Goal: Navigation & Orientation: Find specific page/section

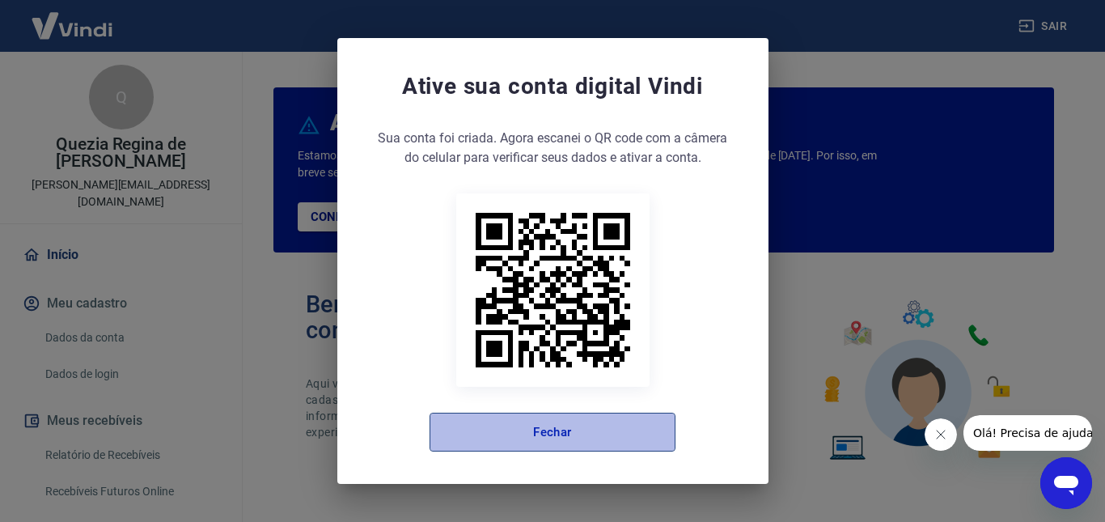
click at [542, 425] on button "Fechar" at bounding box center [552, 431] width 246 height 39
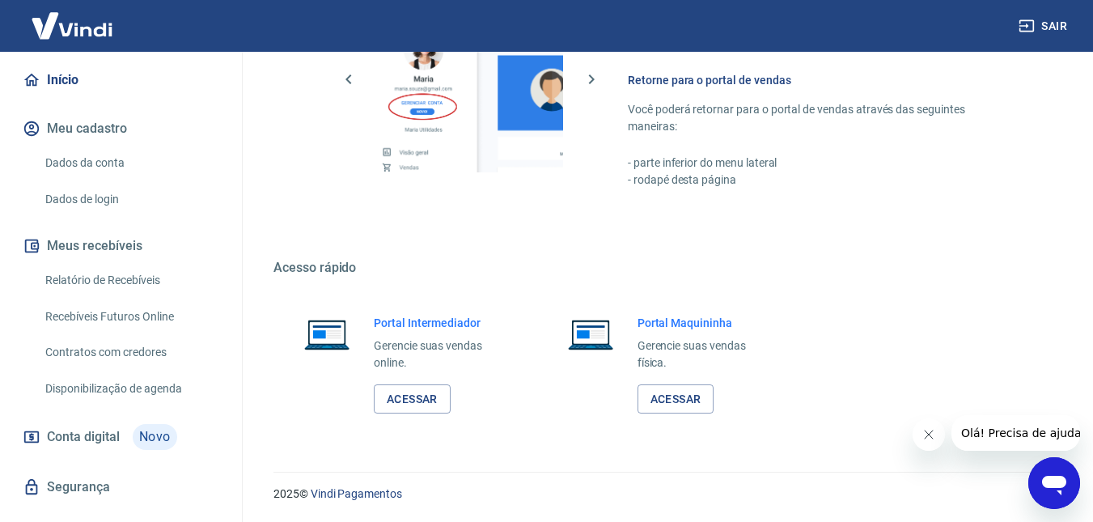
scroll to position [189, 0]
